Goal: Task Accomplishment & Management: Manage account settings

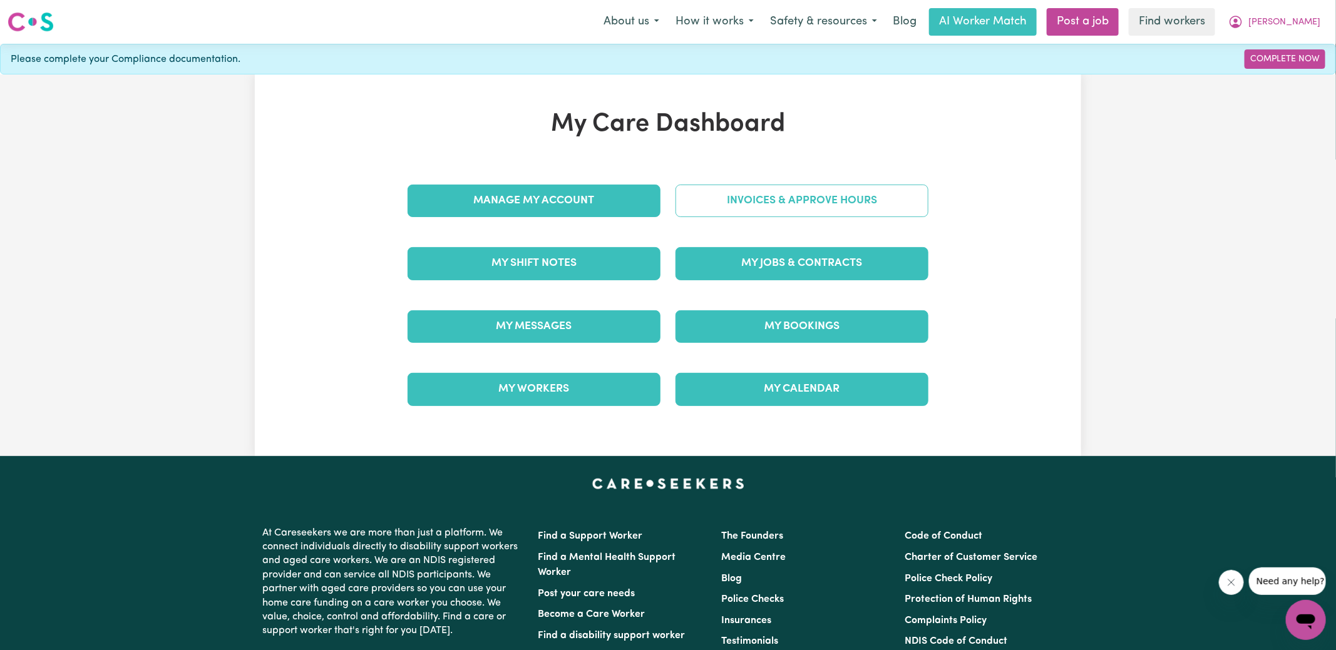
click at [713, 194] on link "Invoices & Approve Hours" at bounding box center [801, 201] width 253 height 33
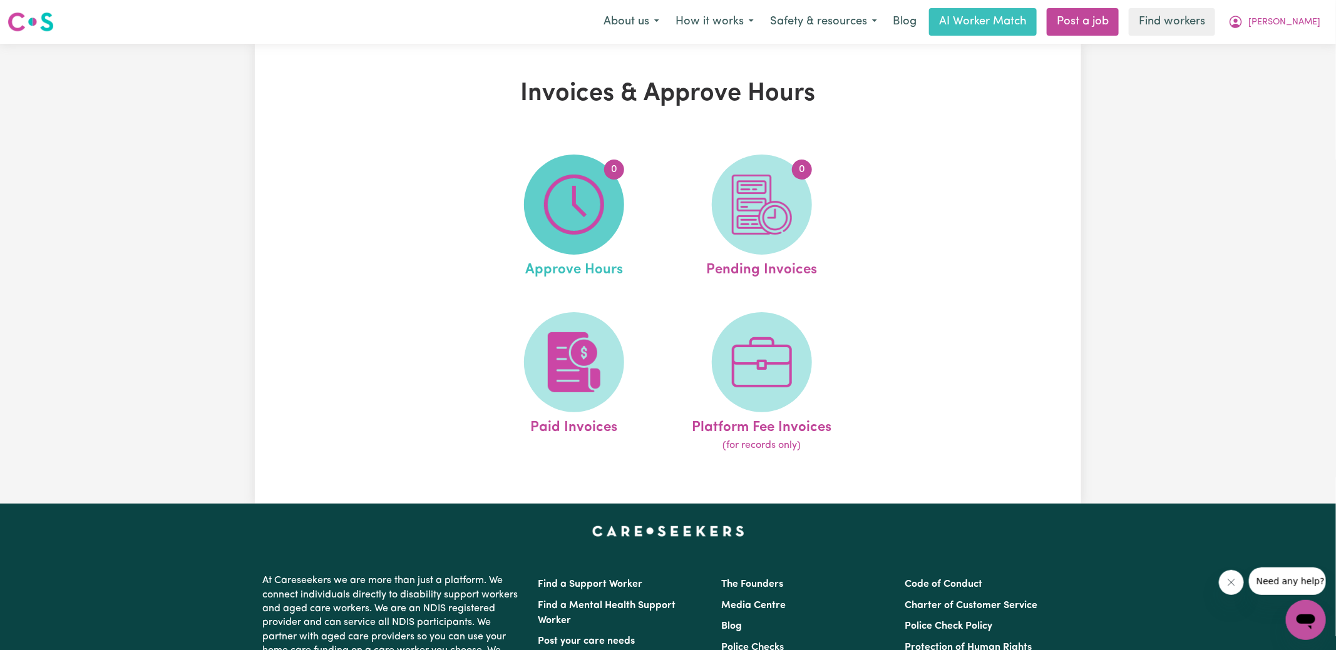
click at [598, 205] on img at bounding box center [574, 205] width 60 height 60
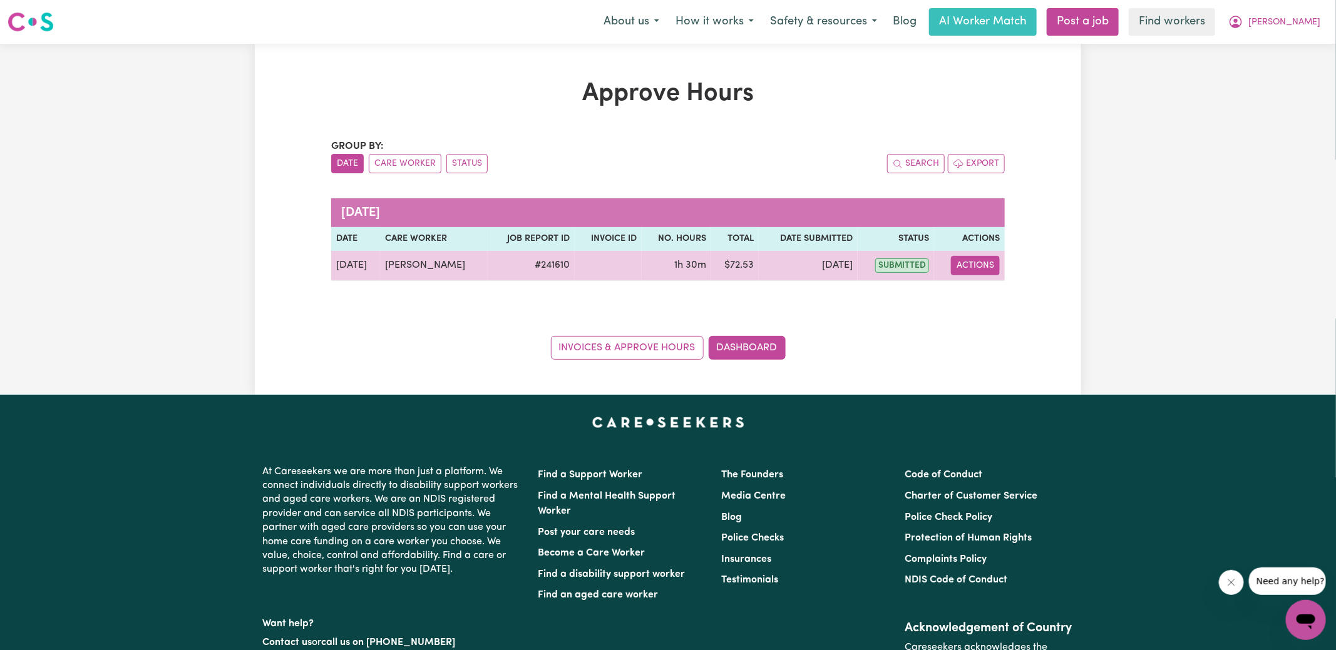
click at [971, 264] on button "Actions" at bounding box center [975, 265] width 49 height 19
click at [1001, 289] on link "View Job Report" at bounding box center [1007, 294] width 107 height 25
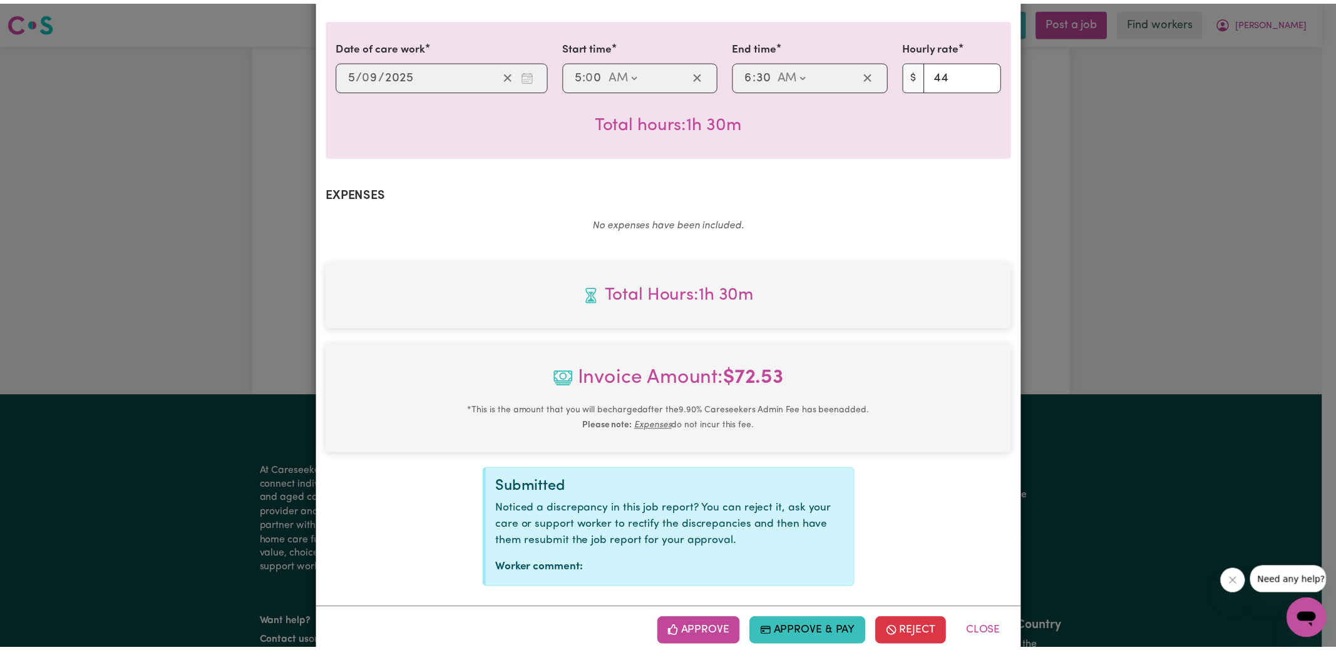
scroll to position [329, 0]
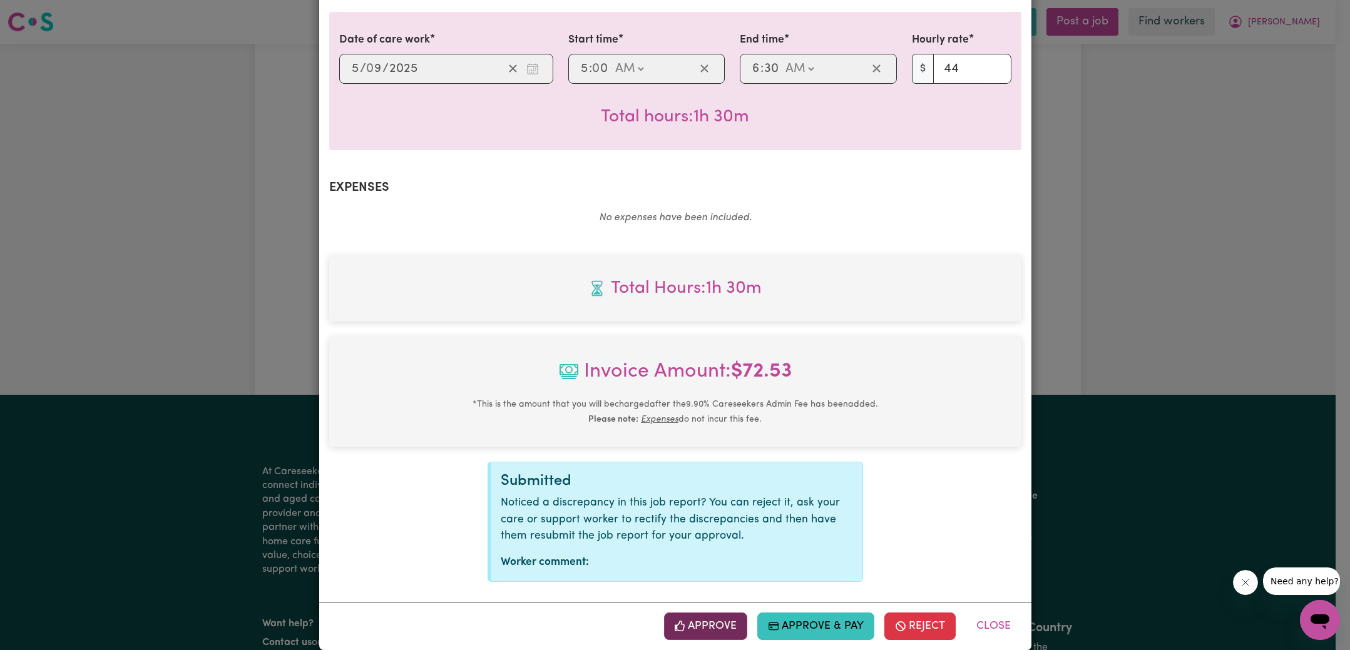
click at [710, 613] on button "Approve" at bounding box center [706, 627] width 84 height 28
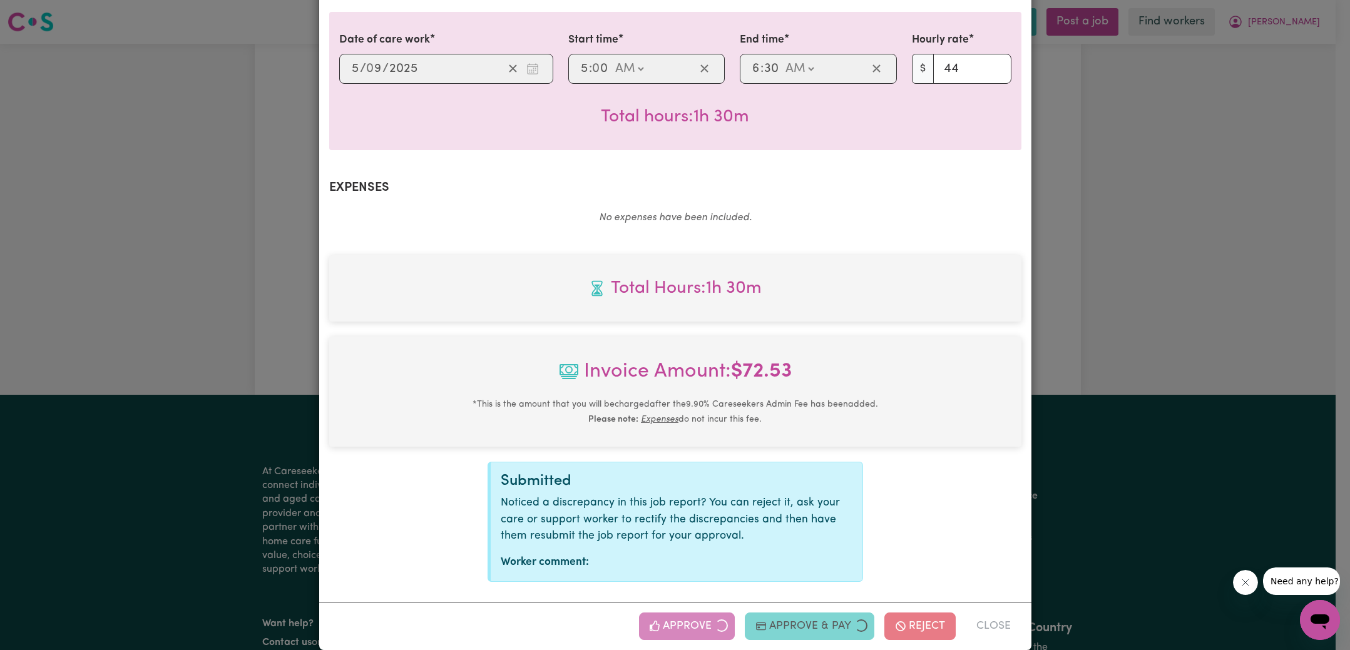
click at [1130, 359] on div "Job Report # 241610 - [PERSON_NAME] Summary Job report # 241610 Client name: [P…" at bounding box center [675, 325] width 1350 height 650
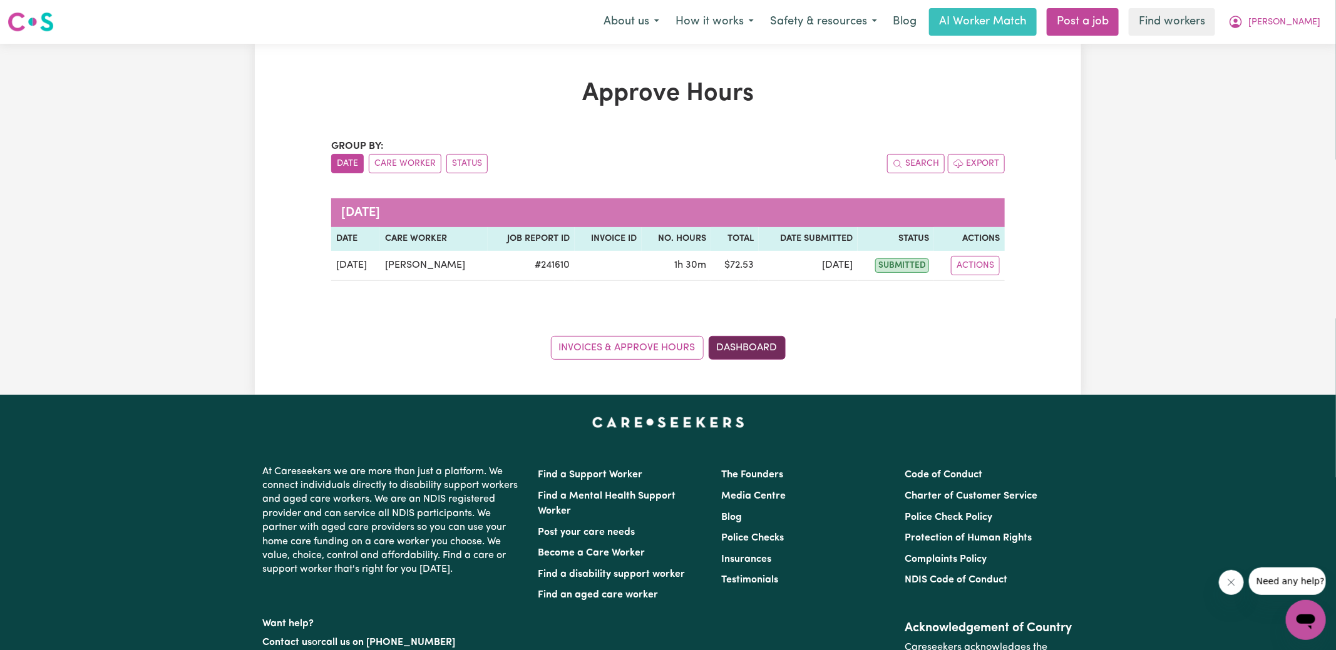
click at [750, 352] on link "Dashboard" at bounding box center [747, 348] width 77 height 24
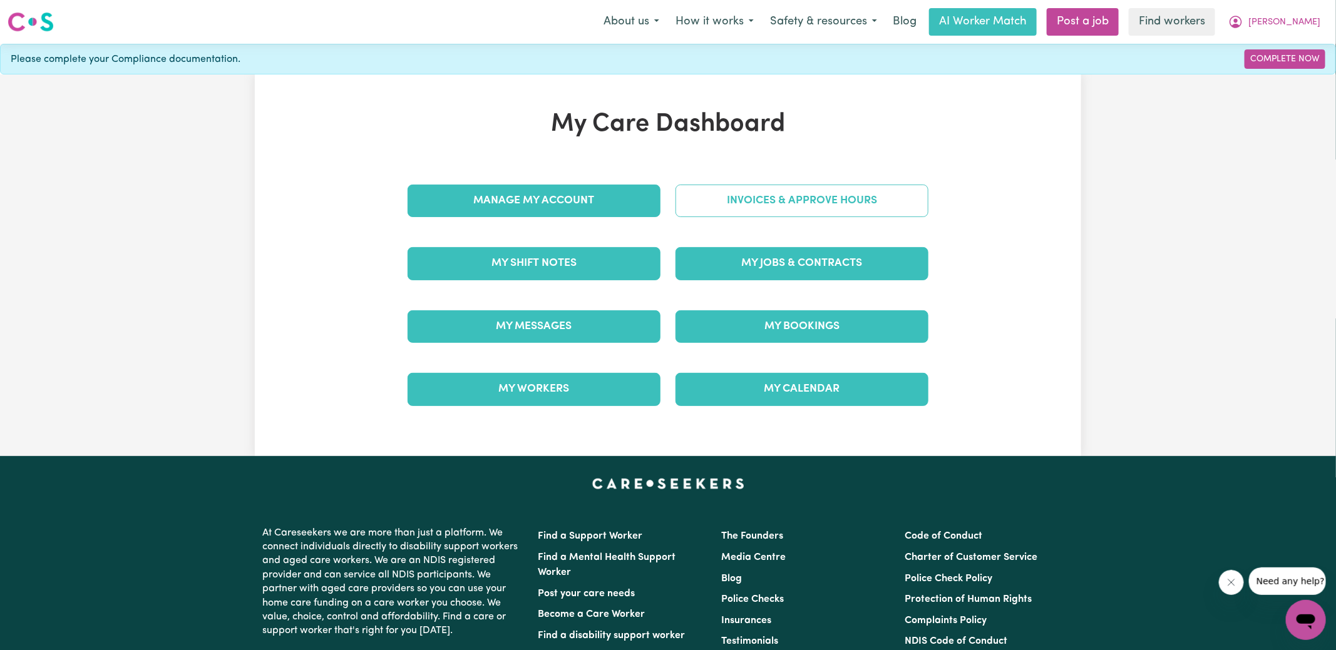
click at [757, 203] on link "Invoices & Approve Hours" at bounding box center [801, 201] width 253 height 33
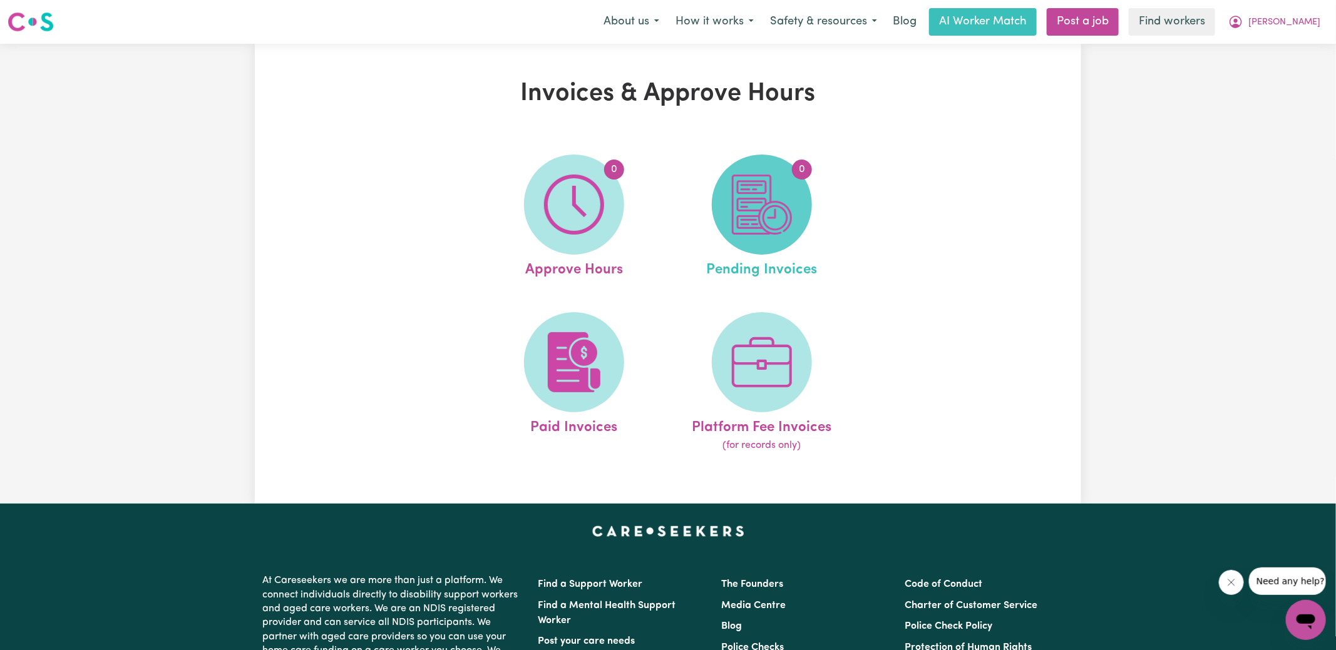
click at [771, 212] on img at bounding box center [762, 205] width 60 height 60
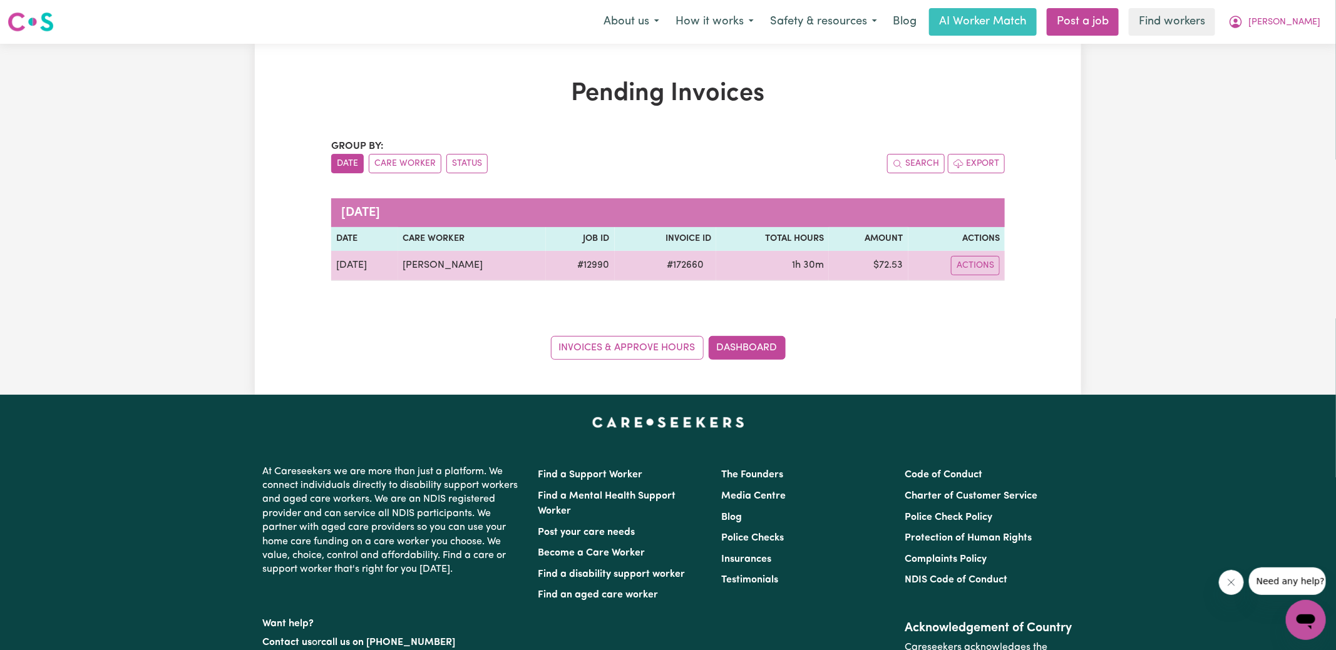
click at [669, 265] on span "# 172660" at bounding box center [685, 265] width 52 height 15
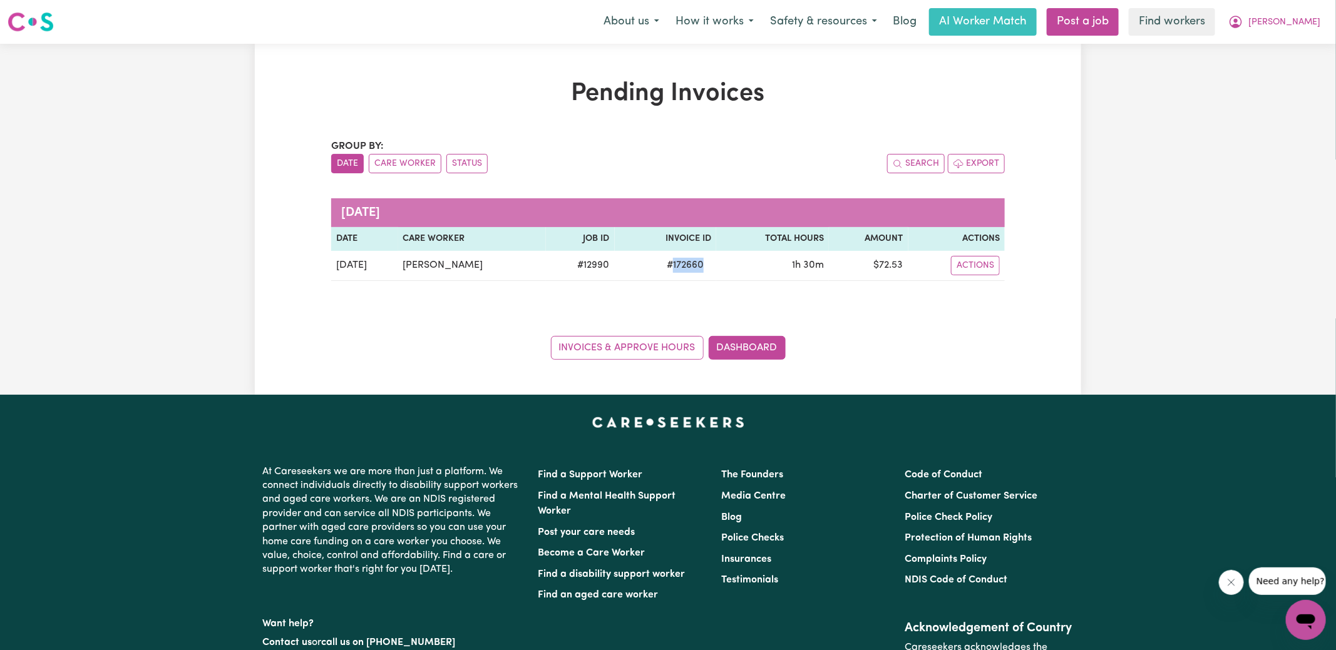
copy span "172660"
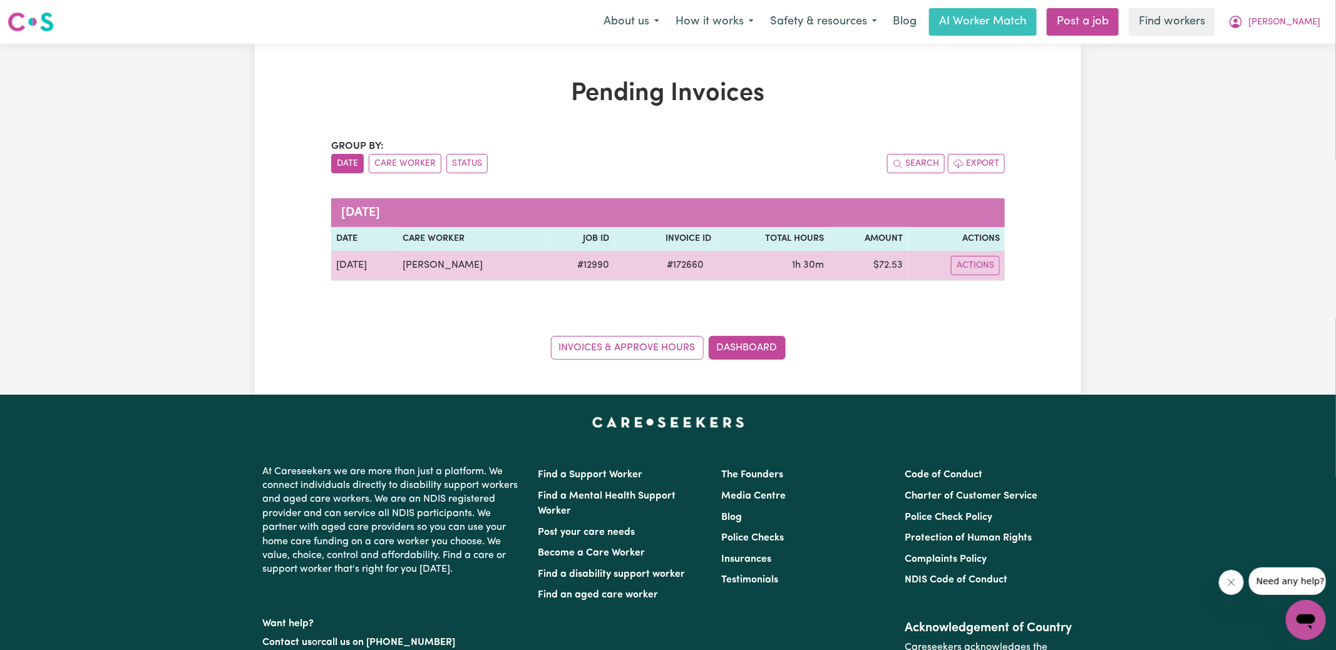
click at [881, 259] on td "$ 72.53" at bounding box center [868, 266] width 79 height 30
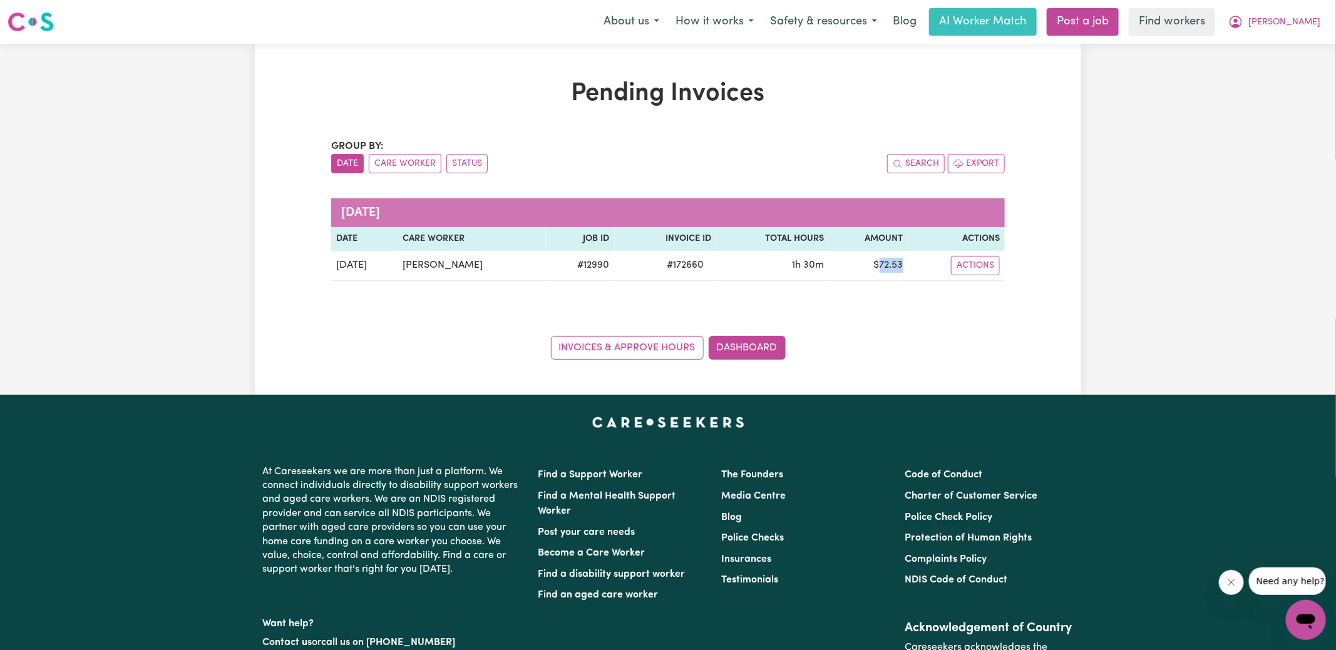
copy td "72.53"
drag, startPoint x: 1283, startPoint y: 22, endPoint x: 1279, endPoint y: 30, distance: 9.2
click at [1243, 22] on icon "My Account" at bounding box center [1235, 21] width 15 height 15
click at [1259, 73] on link "Logout" at bounding box center [1278, 72] width 99 height 24
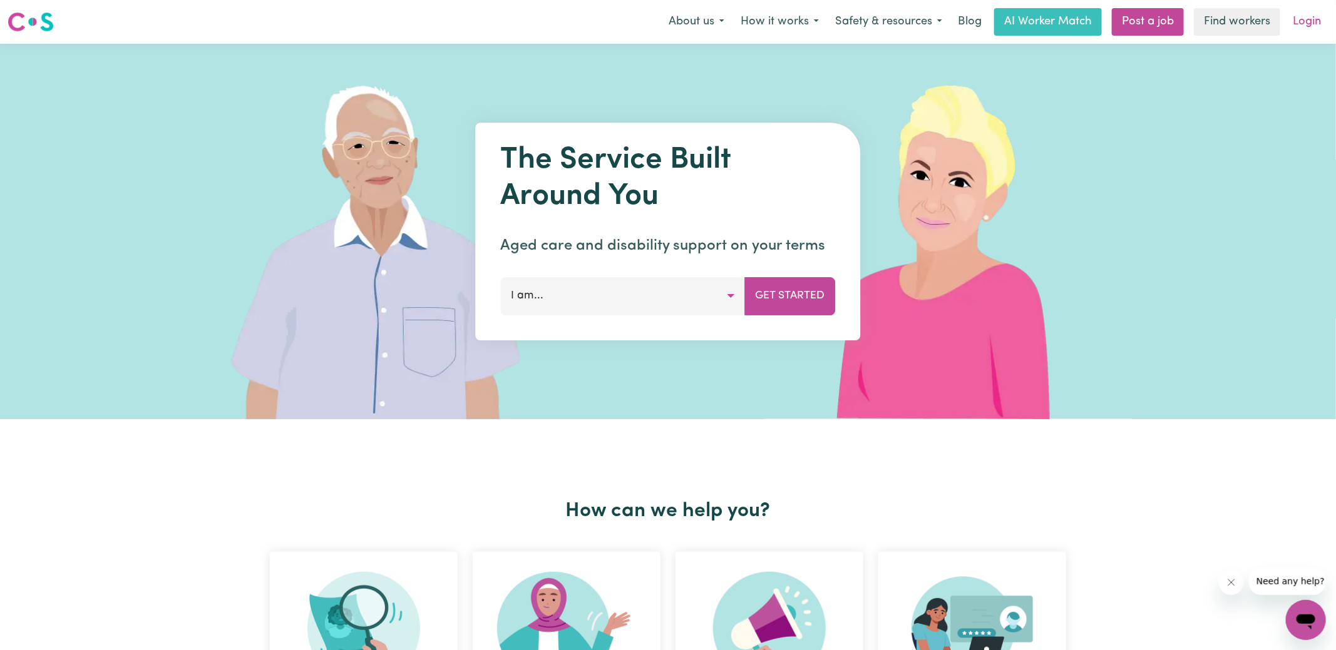
click at [1310, 25] on link "Login" at bounding box center [1306, 22] width 43 height 28
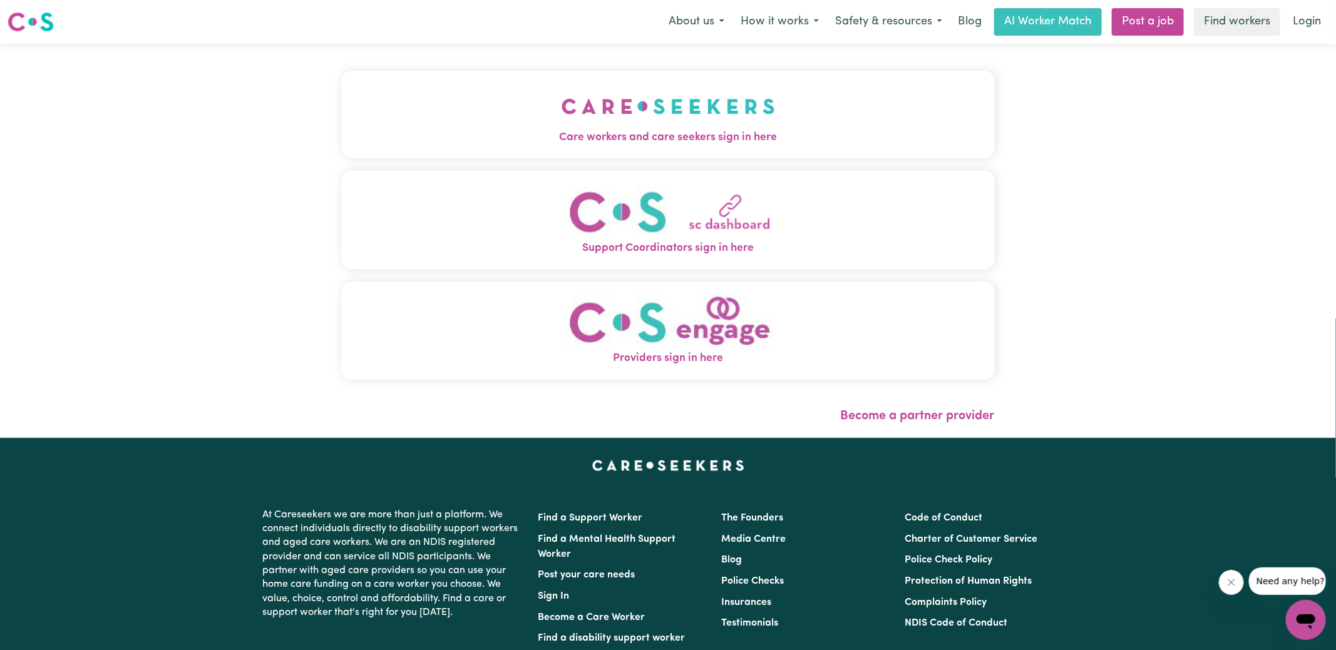
click at [509, 114] on button "Care workers and care seekers sign in here" at bounding box center [668, 115] width 653 height 88
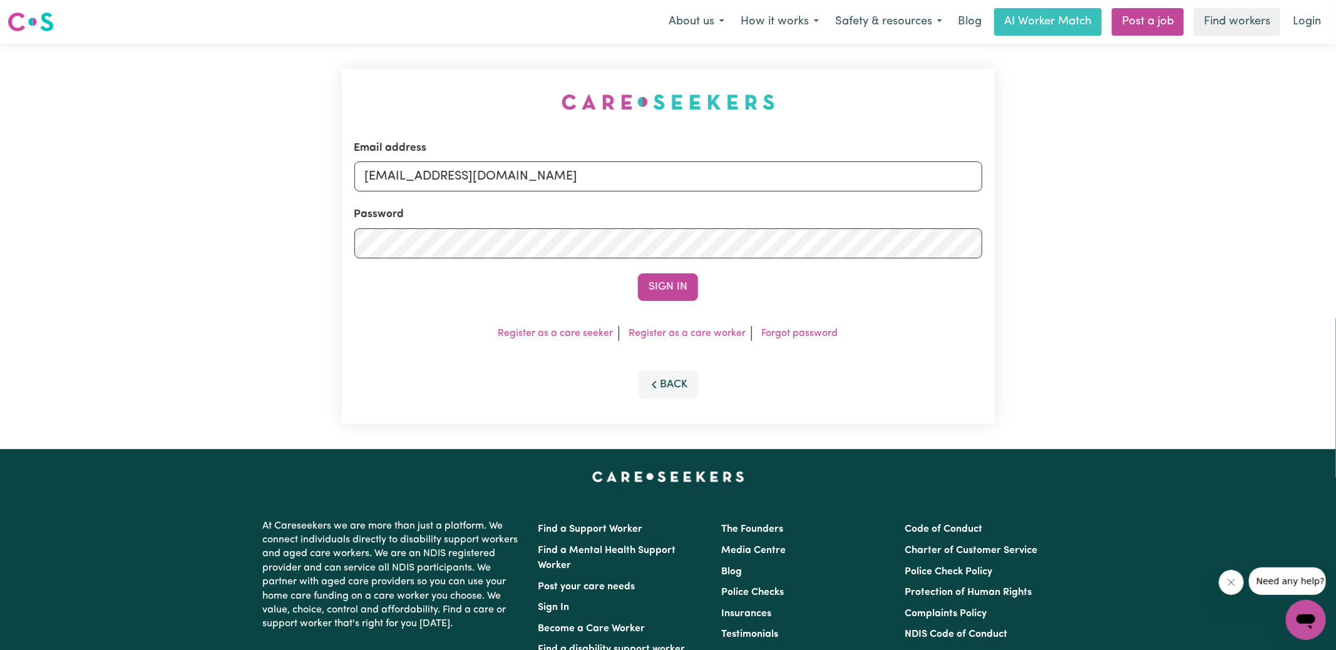
click at [355, 54] on div "Email address [EMAIL_ADDRESS][DOMAIN_NAME] Password Sign In Register as a care …" at bounding box center [668, 247] width 668 height 406
drag, startPoint x: 429, startPoint y: 182, endPoint x: 1159, endPoint y: 291, distance: 738.6
click at [1159, 291] on div "Email address [EMAIL_ADDRESS][DOMAIN_NAME] Password Sign In Register as a care …" at bounding box center [668, 247] width 1336 height 406
type input "[EMAIL_ADDRESS][DOMAIN_NAME]"
click at [638, 274] on button "Sign In" at bounding box center [668, 288] width 60 height 28
